Goal: Navigation & Orientation: Go to known website

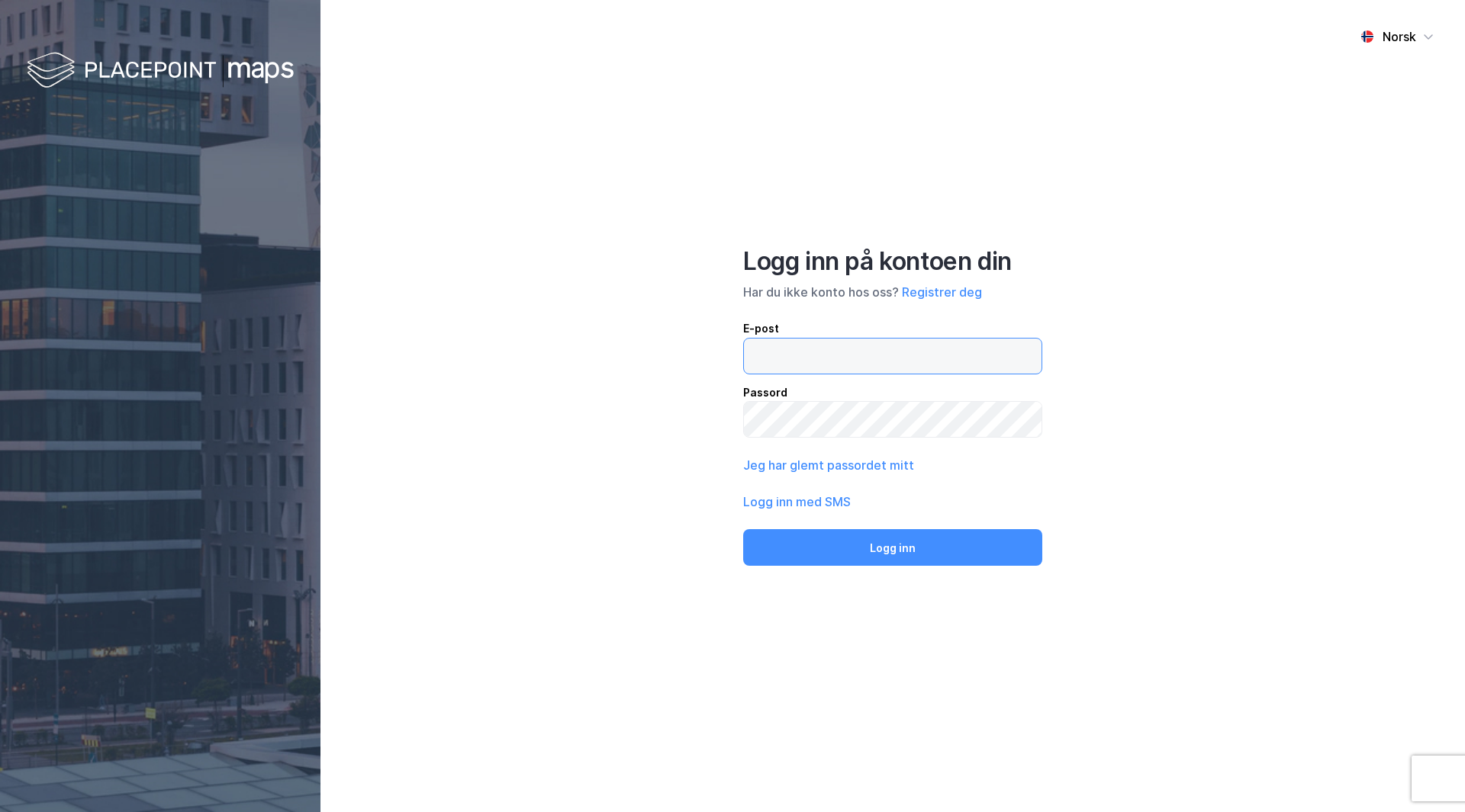
type input "[PERSON_NAME][EMAIL_ADDRESS][DOMAIN_NAME]"
click at [945, 577] on div "Norsk Logg inn på kontoen din Har du ikke konto hos oss? Registrer deg E-post […" at bounding box center [892, 406] width 1144 height 812
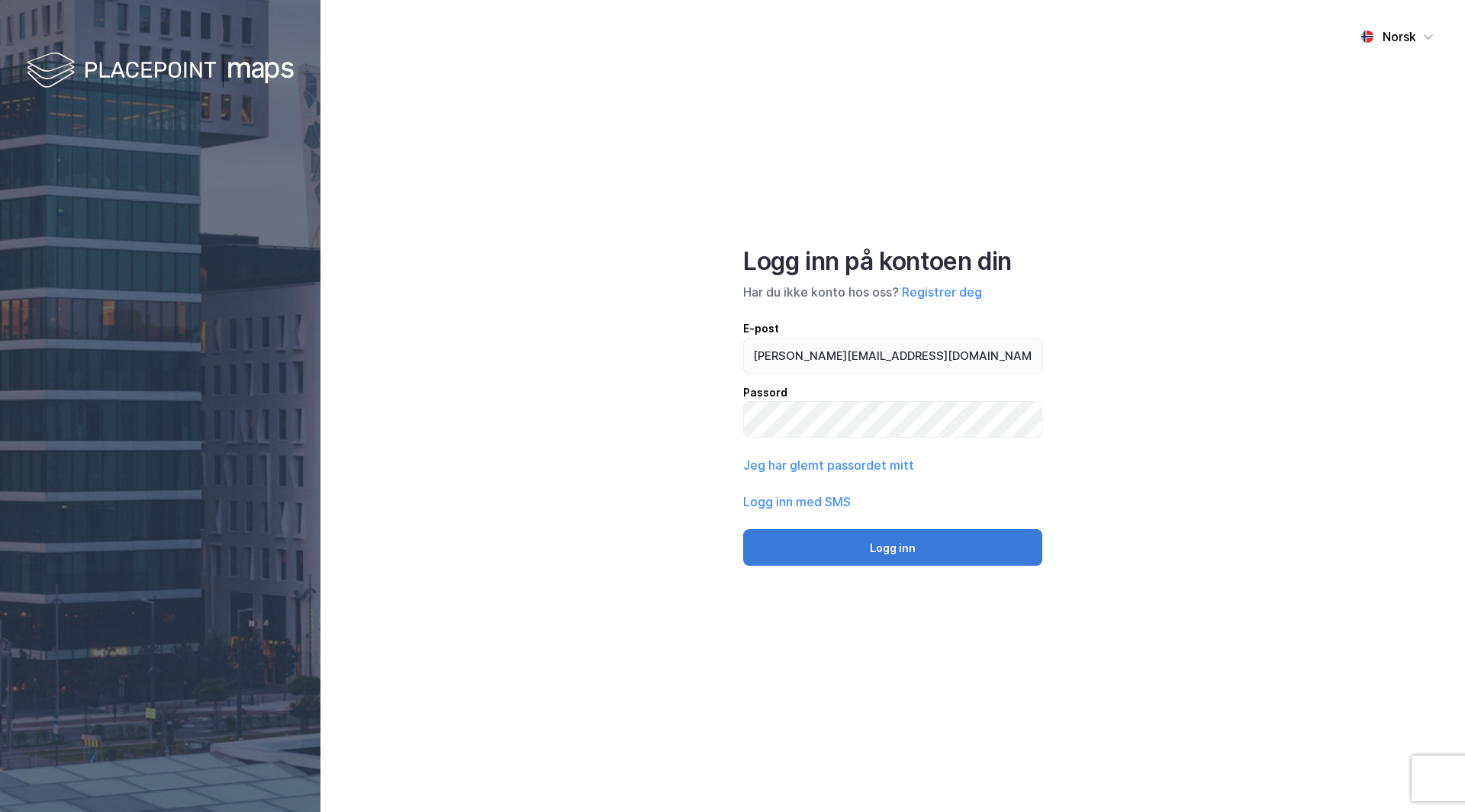
click at [945, 563] on button "Logg inn" at bounding box center [892, 547] width 299 height 37
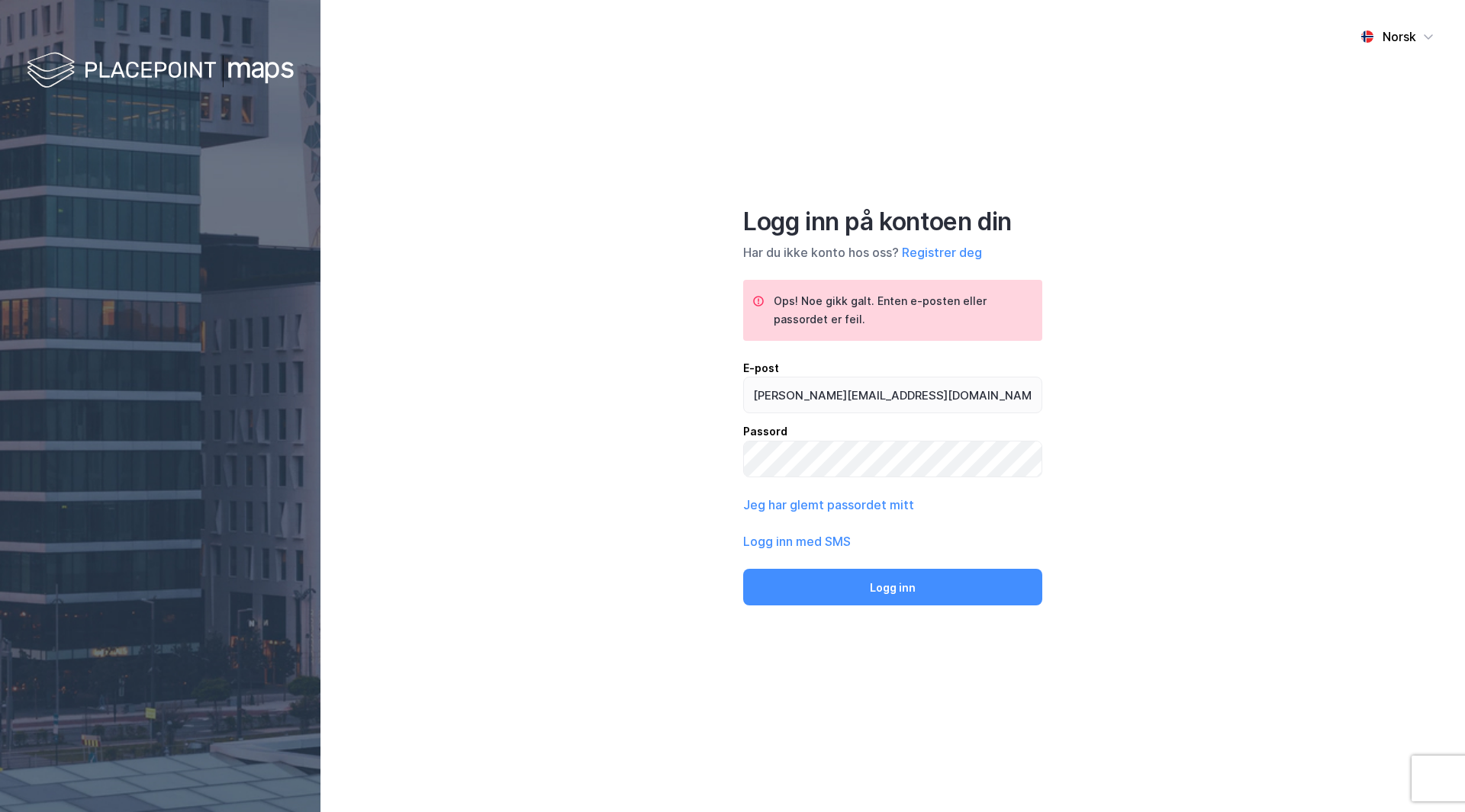
click at [780, 594] on button "Logg inn" at bounding box center [892, 587] width 299 height 37
click at [826, 589] on button "Logg inn" at bounding box center [892, 587] width 299 height 37
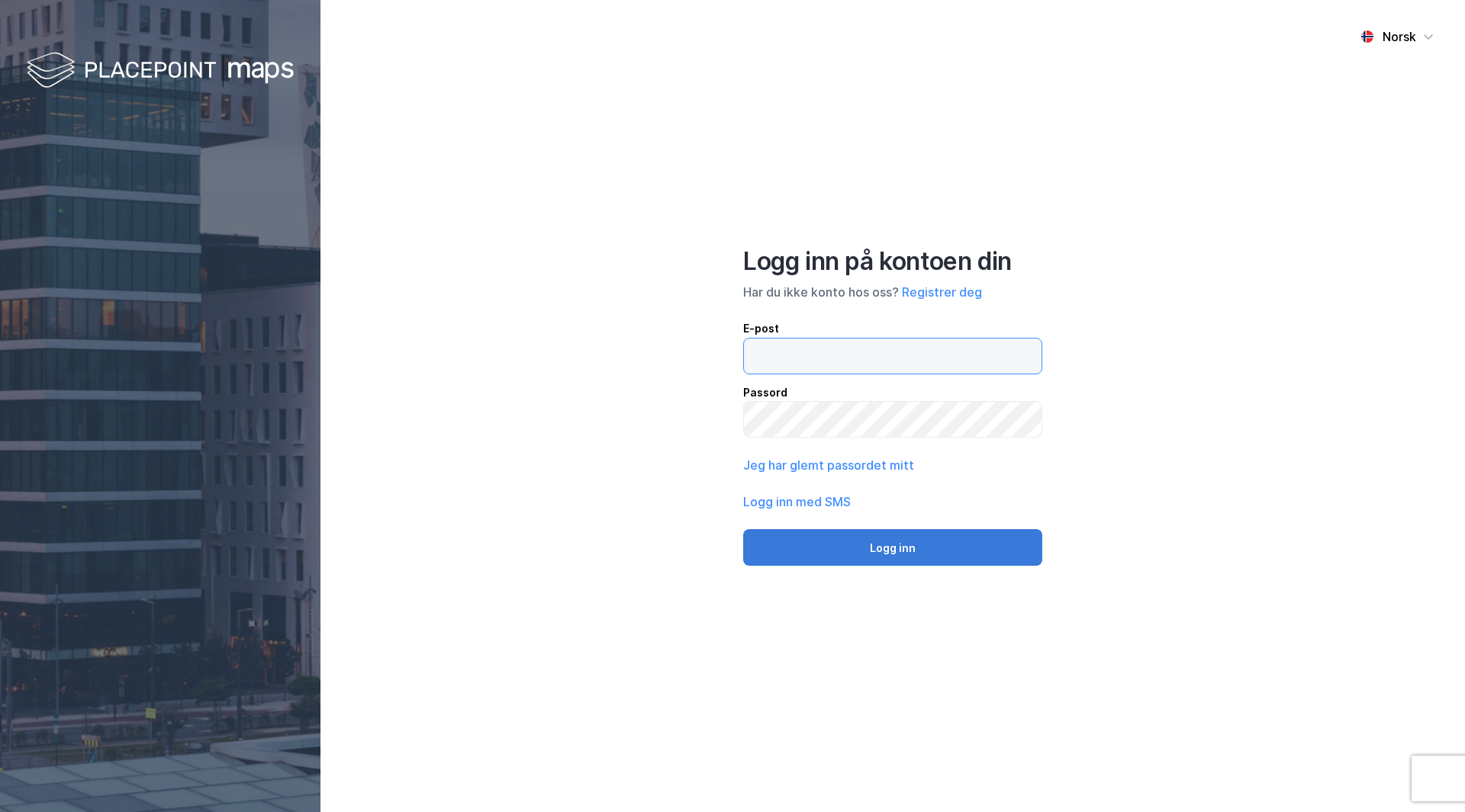
type input "[PERSON_NAME][EMAIL_ADDRESS][PERSON_NAME][DOMAIN_NAME]"
click at [933, 560] on button "Logg inn" at bounding box center [892, 547] width 299 height 37
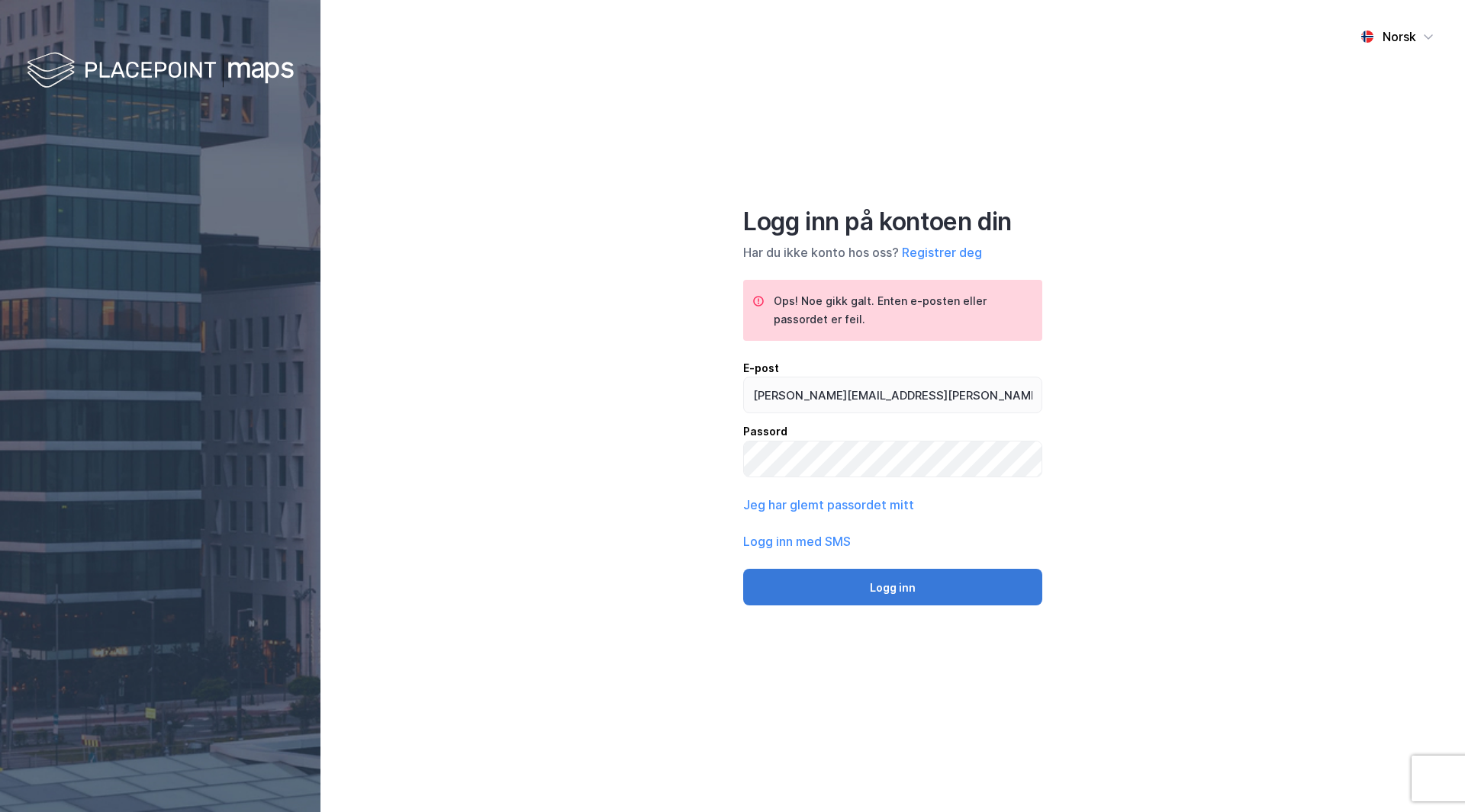
click at [924, 588] on button "Logg inn" at bounding box center [892, 587] width 299 height 37
click at [743, 569] on button "Logg inn" at bounding box center [892, 587] width 299 height 37
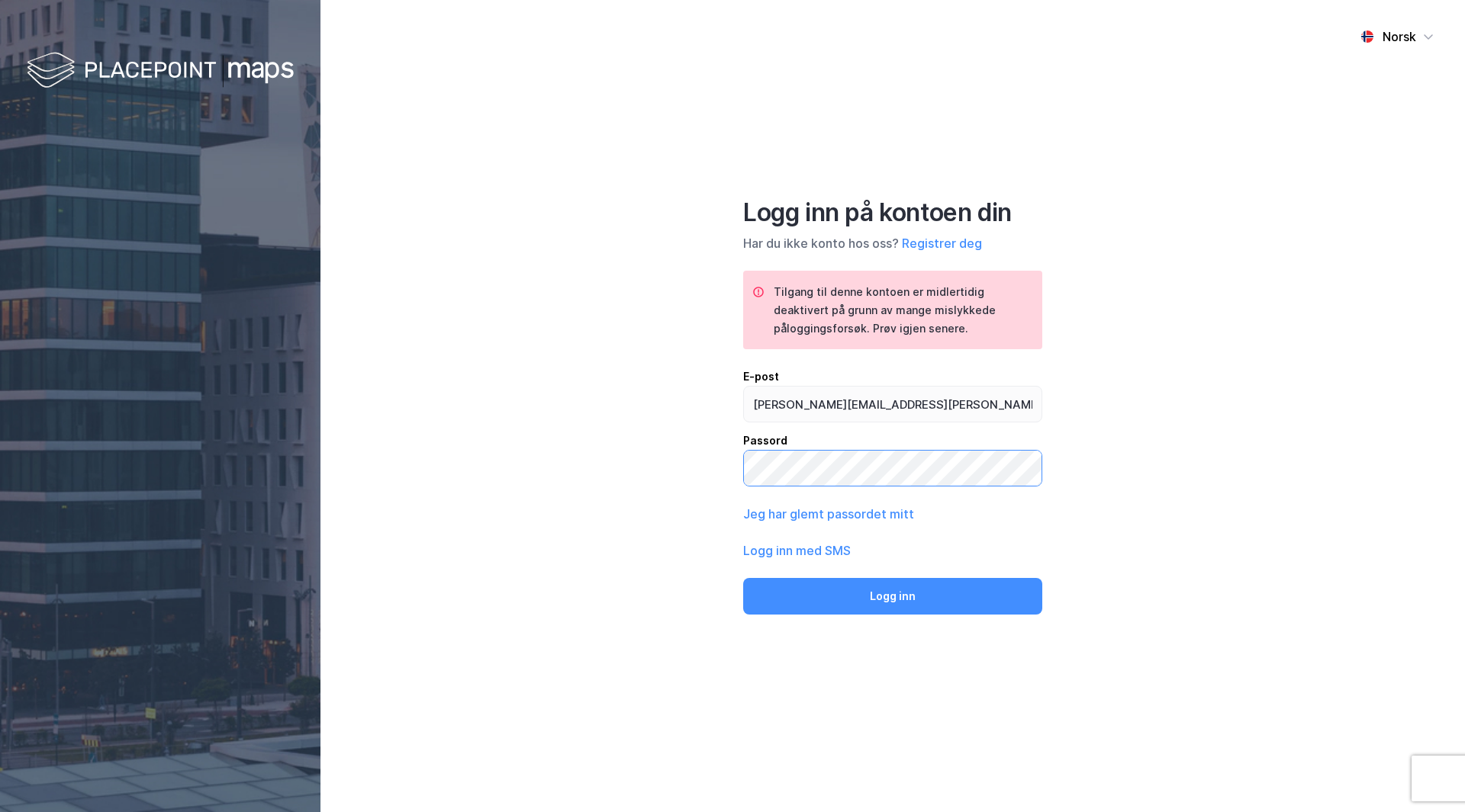
click at [743, 578] on button "Logg inn" at bounding box center [892, 596] width 299 height 37
